Goal: Task Accomplishment & Management: Manage account settings

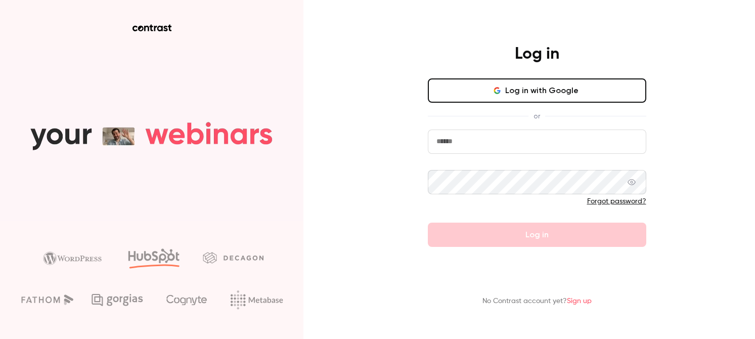
click at [473, 94] on button "Log in with Google" at bounding box center [537, 90] width 218 height 24
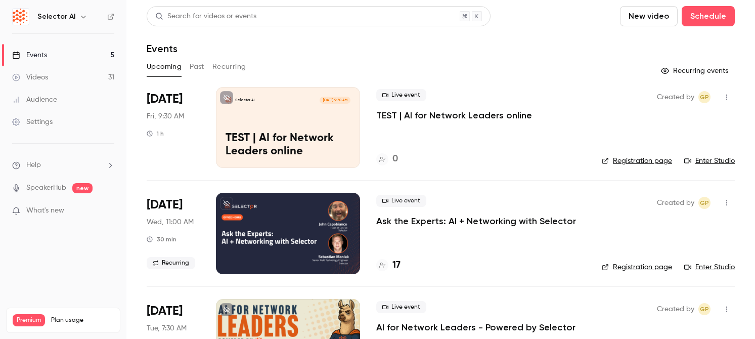
click at [325, 252] on div at bounding box center [288, 233] width 144 height 81
click at [714, 266] on link "Enter Studio" at bounding box center [709, 267] width 51 height 10
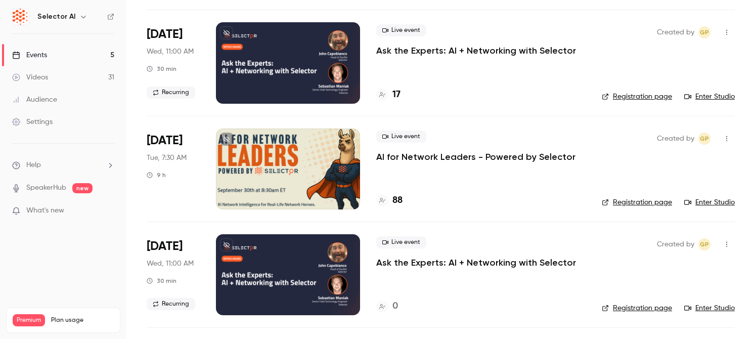
scroll to position [171, 0]
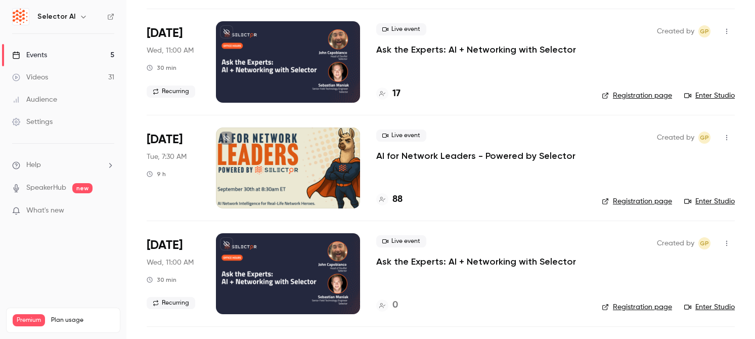
click at [42, 124] on div "Settings" at bounding box center [32, 122] width 40 height 10
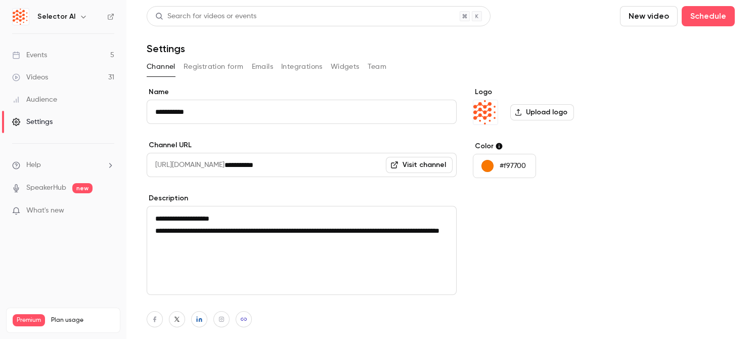
click at [511, 166] on p "#f97700" at bounding box center [513, 166] width 26 height 10
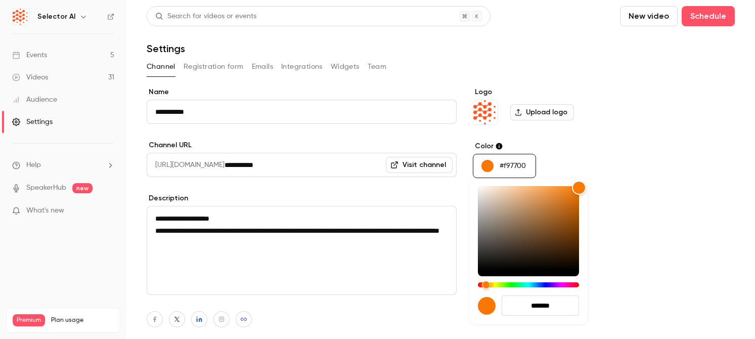
click at [541, 302] on input "*******" at bounding box center [540, 305] width 77 height 20
paste input "hex-color-input"
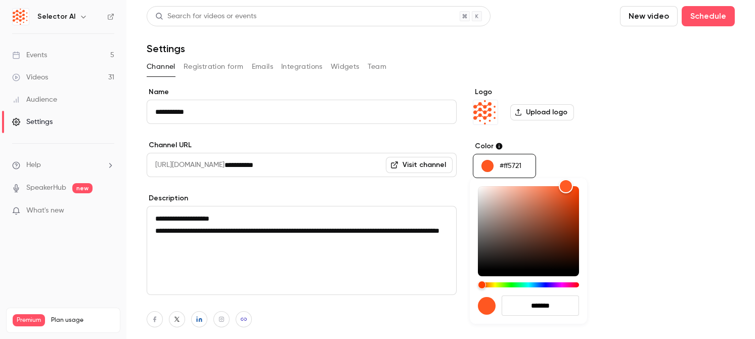
type input "*******"
click at [655, 199] on div at bounding box center [377, 169] width 755 height 339
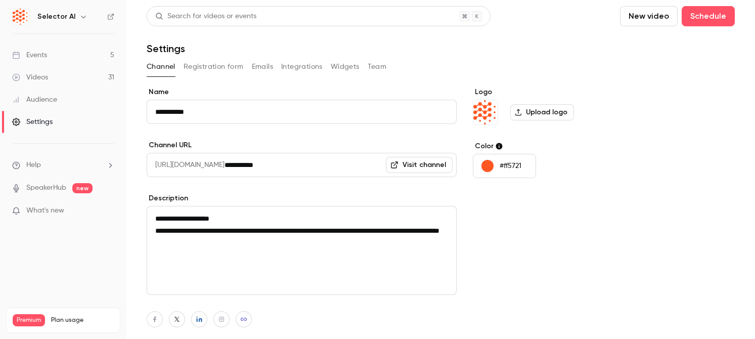
click at [547, 115] on label "Upload logo" at bounding box center [542, 112] width 64 height 16
click at [0, 0] on input "Upload logo" at bounding box center [0, 0] width 0 height 0
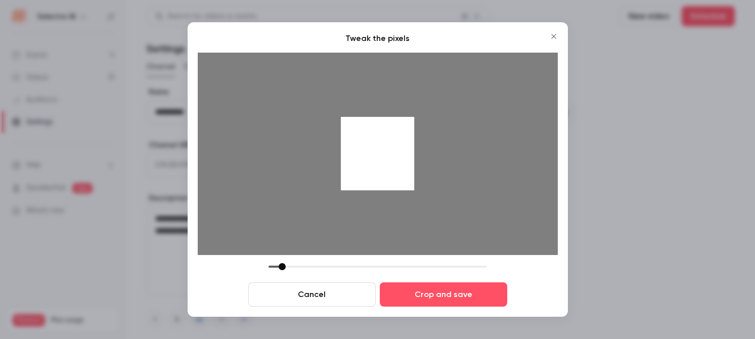
drag, startPoint x: 342, startPoint y: 268, endPoint x: 284, endPoint y: 268, distance: 58.1
click at [284, 268] on div at bounding box center [282, 266] width 7 height 7
click at [304, 290] on button "Cancel" at bounding box center [311, 294] width 127 height 24
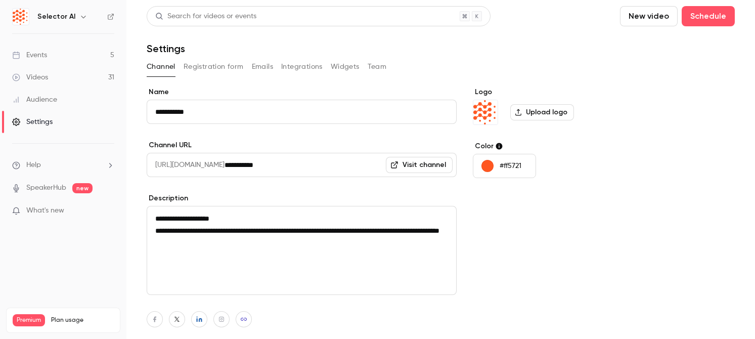
click at [524, 200] on div "Logo Upload logo Color #ff5721" at bounding box center [550, 238] width 155 height 303
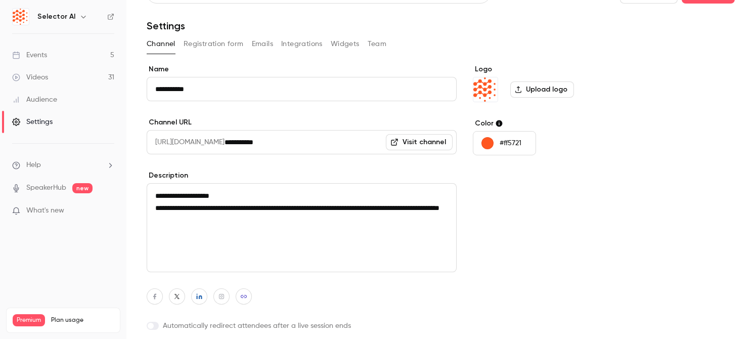
click at [300, 41] on button "Integrations" at bounding box center [301, 44] width 41 height 16
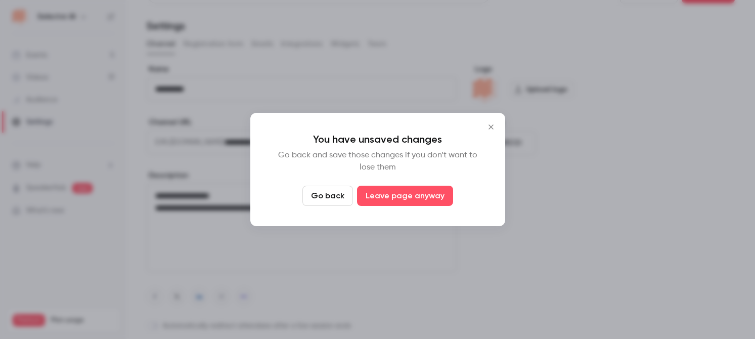
click at [490, 124] on icon "Close" at bounding box center [491, 127] width 12 height 8
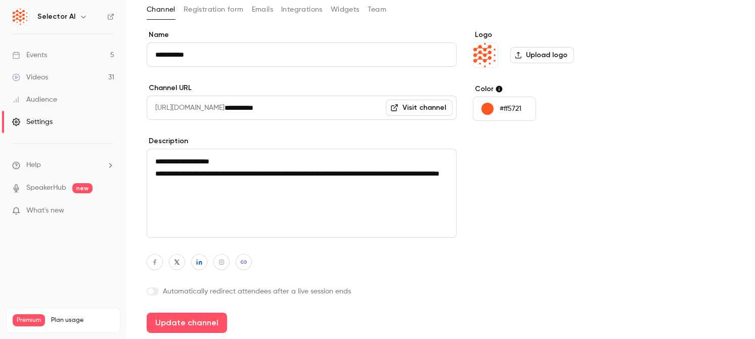
scroll to position [57, 0]
click at [198, 322] on button "Update channel" at bounding box center [187, 323] width 80 height 20
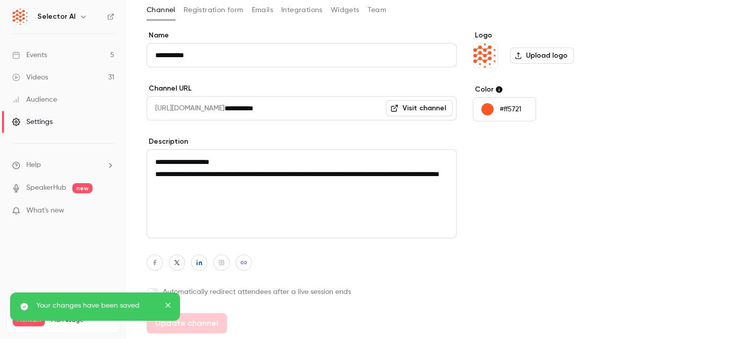
click at [51, 61] on link "Events 5" at bounding box center [63, 55] width 126 height 22
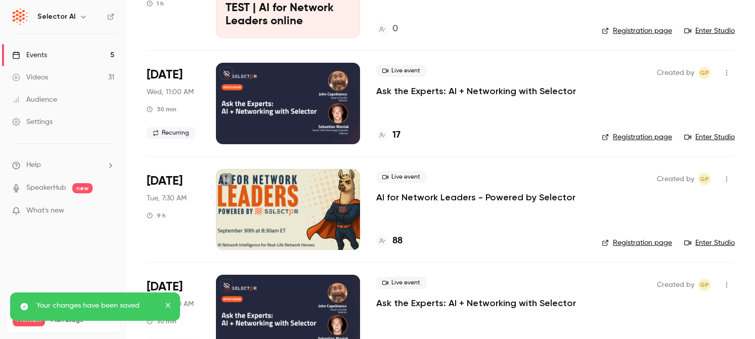
scroll to position [134, 0]
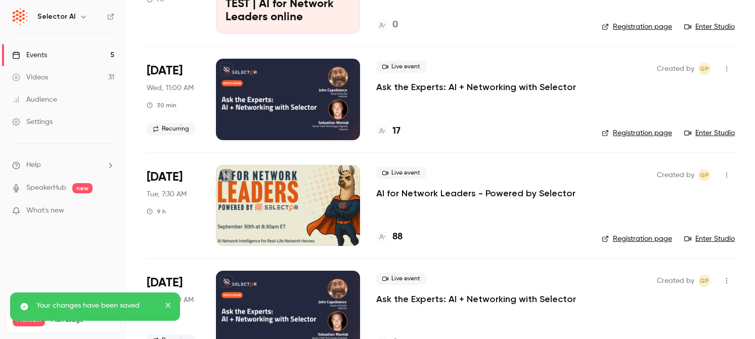
click at [716, 235] on link "Enter Studio" at bounding box center [709, 239] width 51 height 10
